Goal: Task Accomplishment & Management: Manage account settings

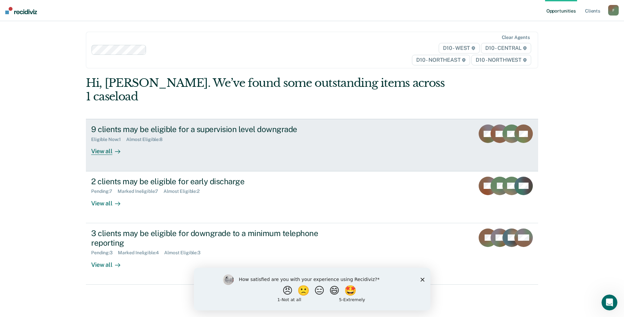
click at [191, 138] on div "9 clients may be eligible for a supervision level downgrade Eligible Now : 1 Al…" at bounding box center [215, 139] width 248 height 30
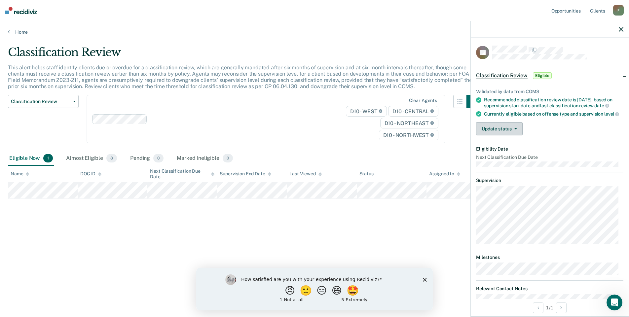
click at [519, 130] on button "Update status" at bounding box center [499, 128] width 47 height 13
click at [514, 158] on button "Mark Ineligible" at bounding box center [508, 155] width 64 height 11
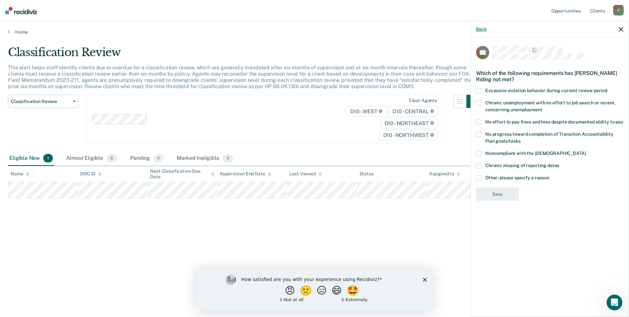
click at [486, 27] on button "Back" at bounding box center [481, 29] width 11 height 6
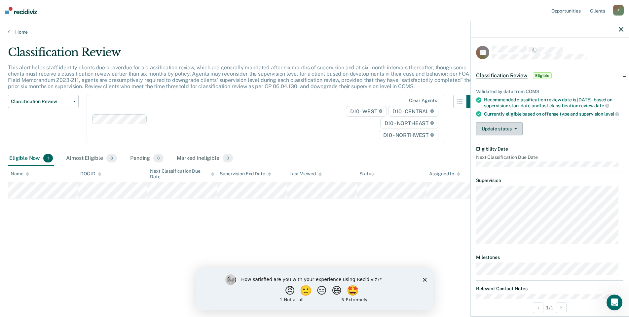
click at [498, 135] on button "Update status" at bounding box center [499, 128] width 47 height 13
click at [509, 148] on button "[PERSON_NAME]" at bounding box center [508, 144] width 64 height 11
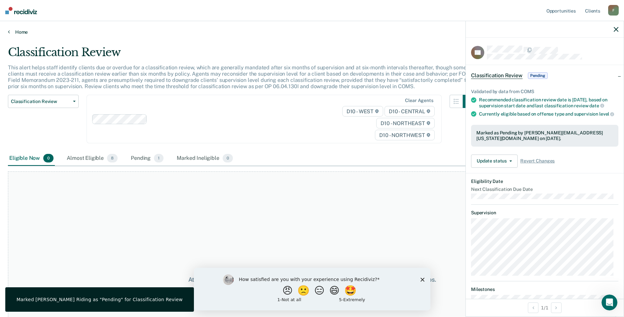
click at [10, 32] on link "Home" at bounding box center [312, 32] width 608 height 6
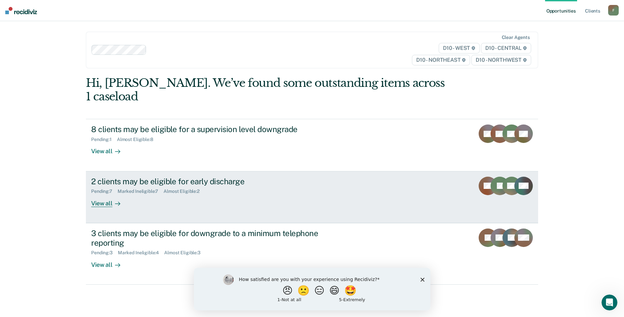
click at [148, 177] on div "2 clients may be eligible for early discharge" at bounding box center [207, 182] width 232 height 10
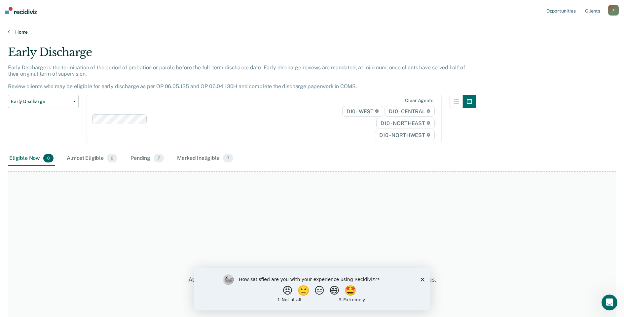
click at [12, 32] on link "Home" at bounding box center [312, 32] width 608 height 6
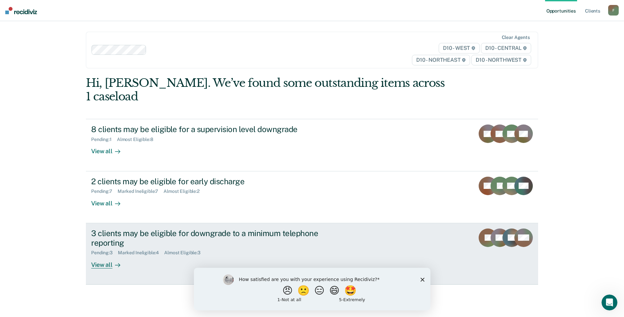
click at [109, 228] on div "3 clients may be eligible for downgrade to a minimum telephone reporting" at bounding box center [207, 237] width 232 height 19
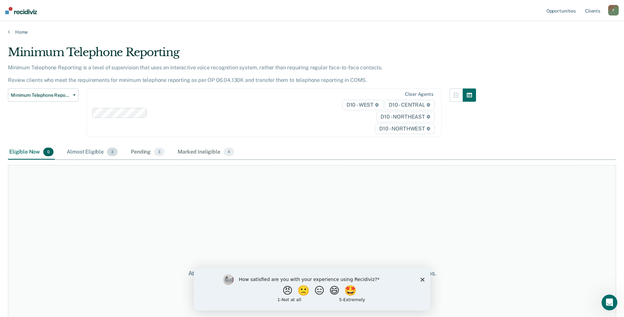
click at [101, 151] on div "Almost Eligible 3" at bounding box center [91, 152] width 53 height 15
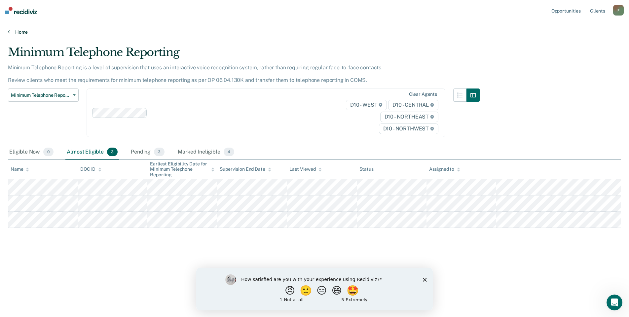
click at [9, 32] on icon at bounding box center [9, 31] width 2 height 5
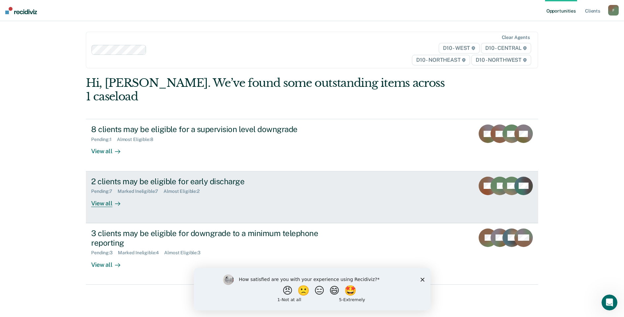
click at [96, 194] on div "View all" at bounding box center [109, 200] width 37 height 13
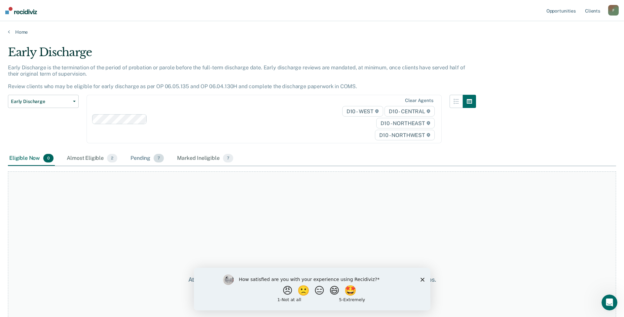
click at [149, 160] on div "Pending 7" at bounding box center [147, 158] width 36 height 15
click at [423, 280] on polygon "Close survey" at bounding box center [422, 279] width 4 height 4
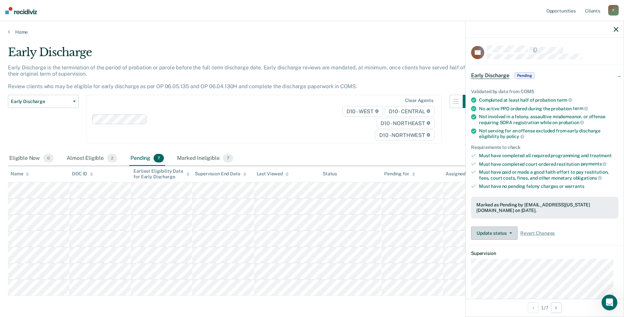
click at [493, 233] on button "Update status" at bounding box center [494, 232] width 47 height 13
click at [497, 256] on button "Mark Ineligible" at bounding box center [503, 259] width 64 height 11
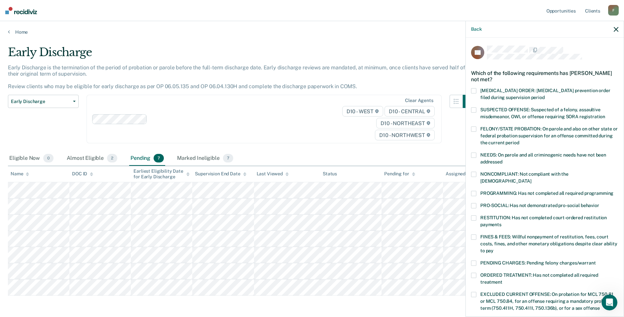
click at [474, 234] on span at bounding box center [473, 236] width 5 height 5
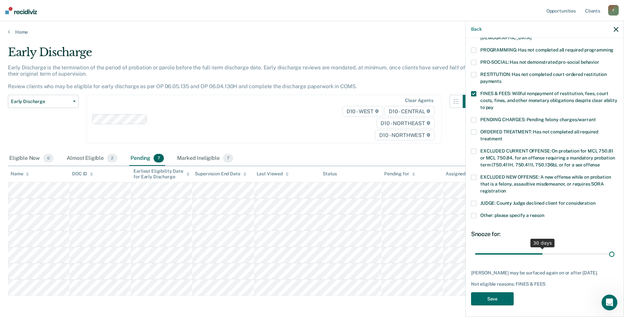
scroll to position [138, 0]
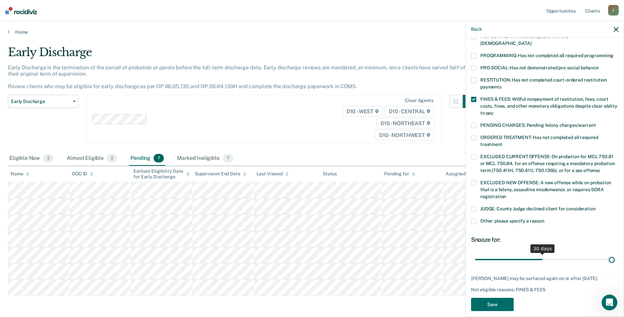
type input "61"
click at [607, 254] on input "range" at bounding box center [544, 260] width 139 height 12
click at [495, 300] on button "Save" at bounding box center [492, 305] width 43 height 14
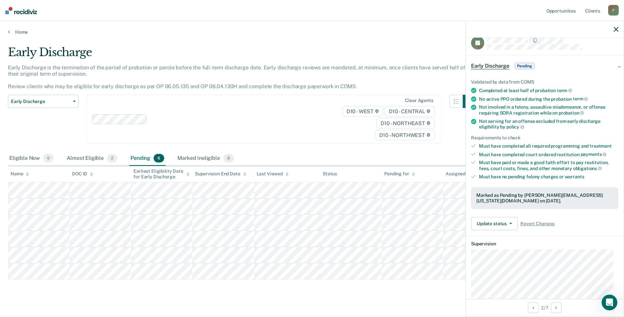
scroll to position [0, 0]
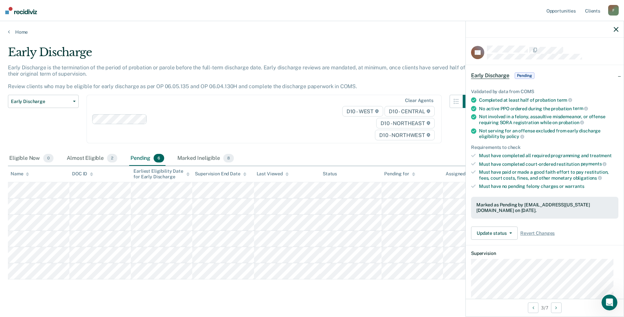
click at [615, 30] on icon "button" at bounding box center [615, 29] width 5 height 5
